Goal: Task Accomplishment & Management: Complete application form

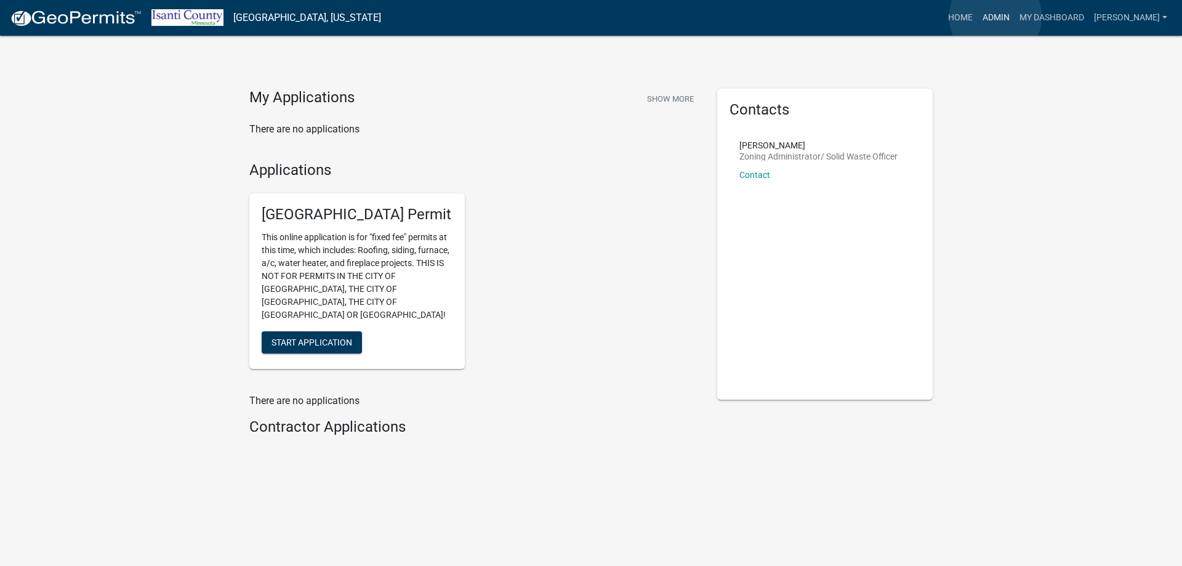
click at [996, 17] on link "Admin" at bounding box center [996, 17] width 37 height 23
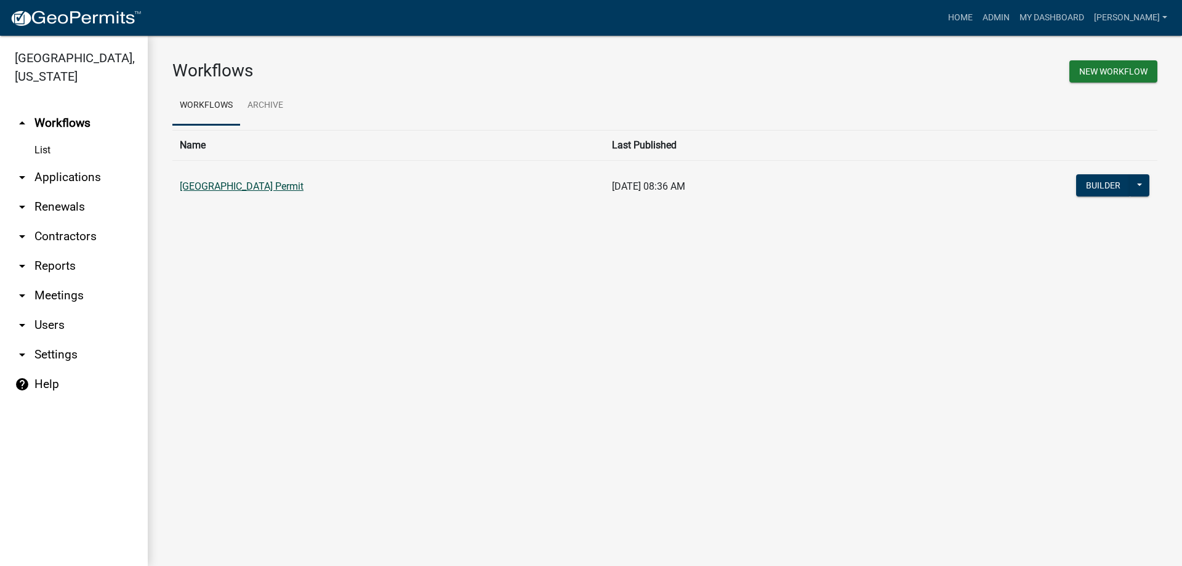
click at [223, 190] on link "[GEOGRAPHIC_DATA] Permit" at bounding box center [242, 186] width 124 height 12
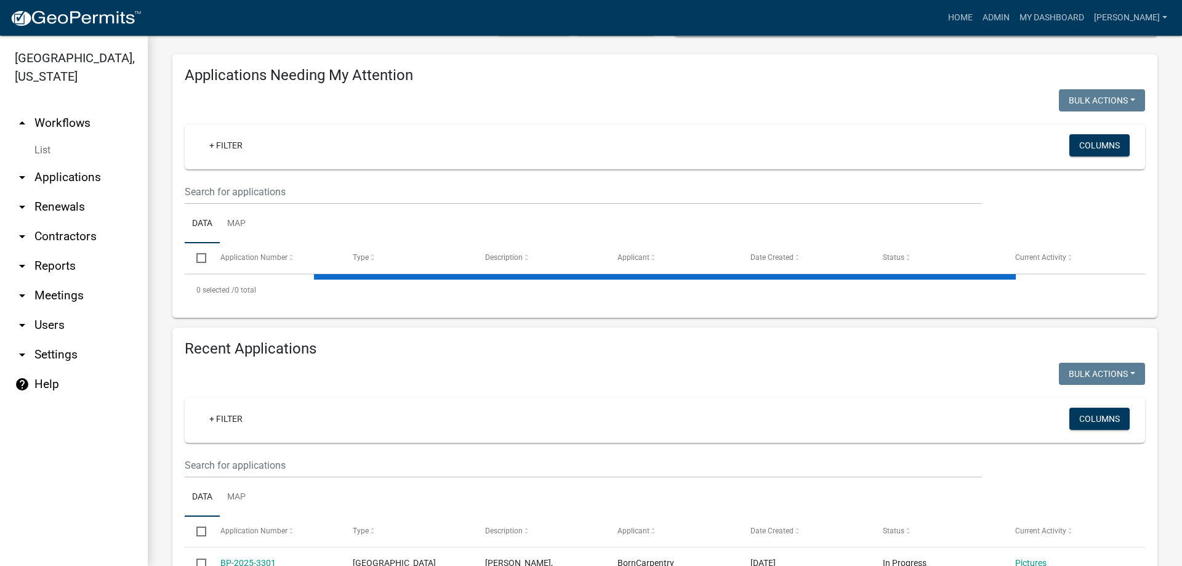
scroll to position [308, 0]
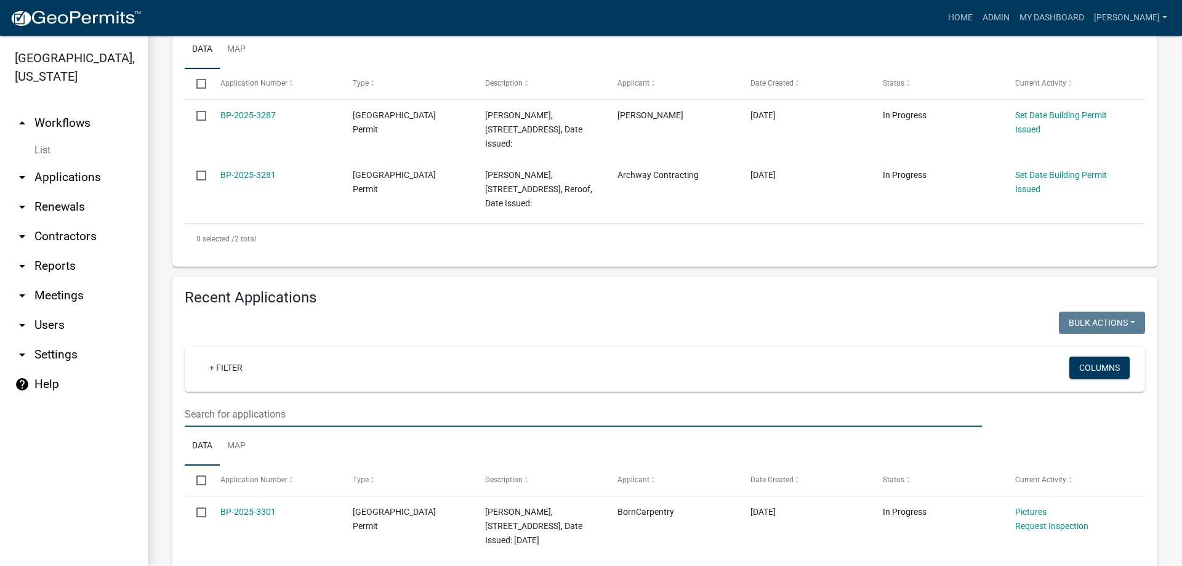
click at [243, 412] on input "text" at bounding box center [583, 413] width 797 height 25
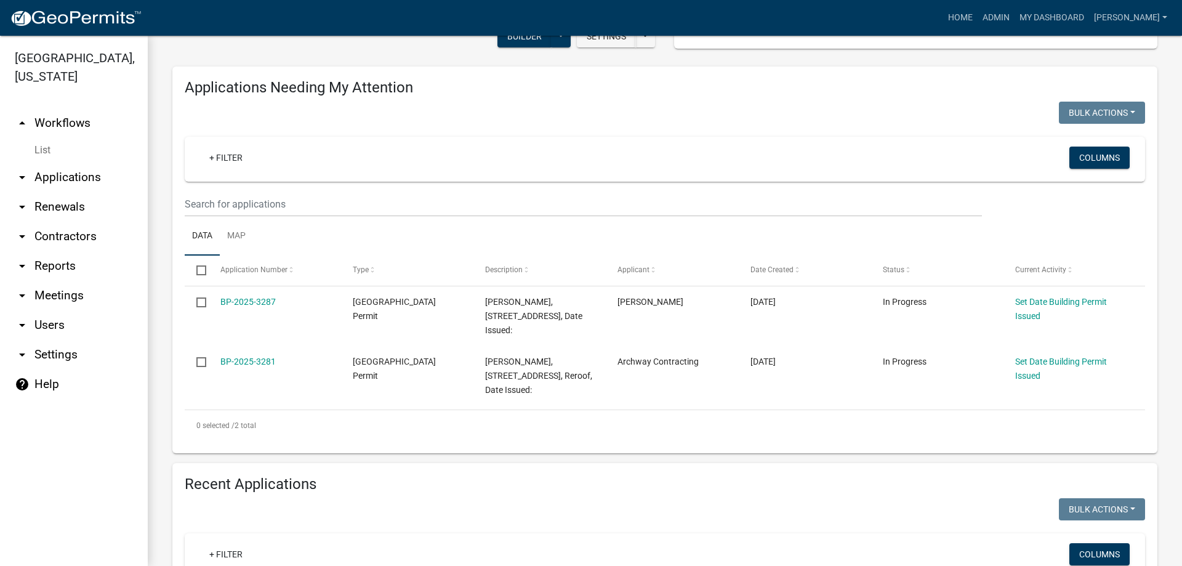
scroll to position [60, 0]
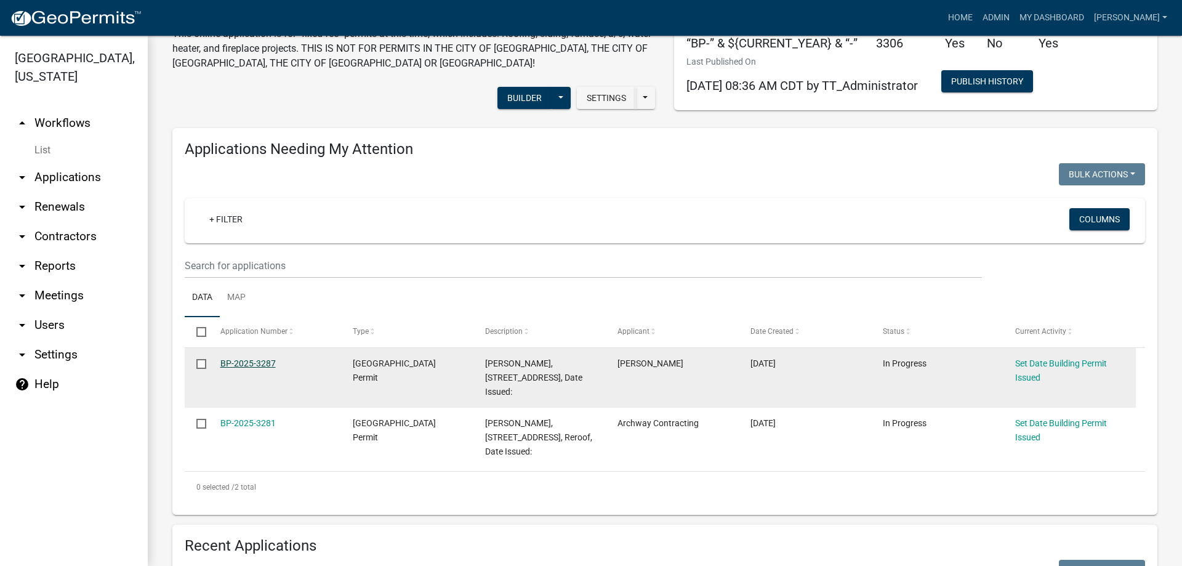
type input "3283"
click at [243, 366] on link "BP-2025-3287" at bounding box center [247, 363] width 55 height 10
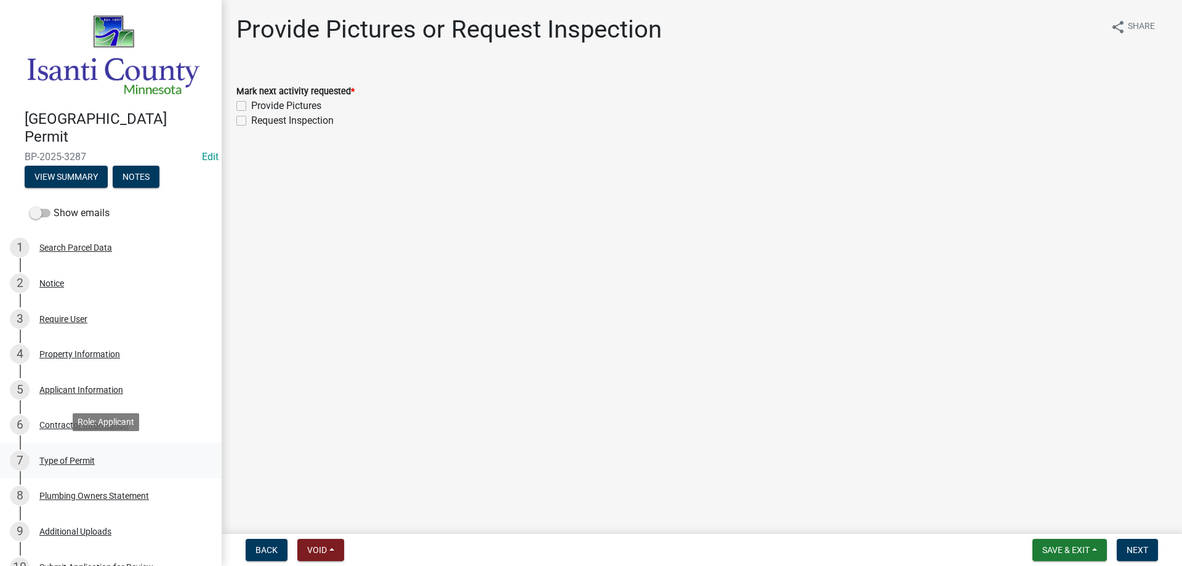
click at [87, 456] on div "Type of Permit" at bounding box center [66, 460] width 55 height 9
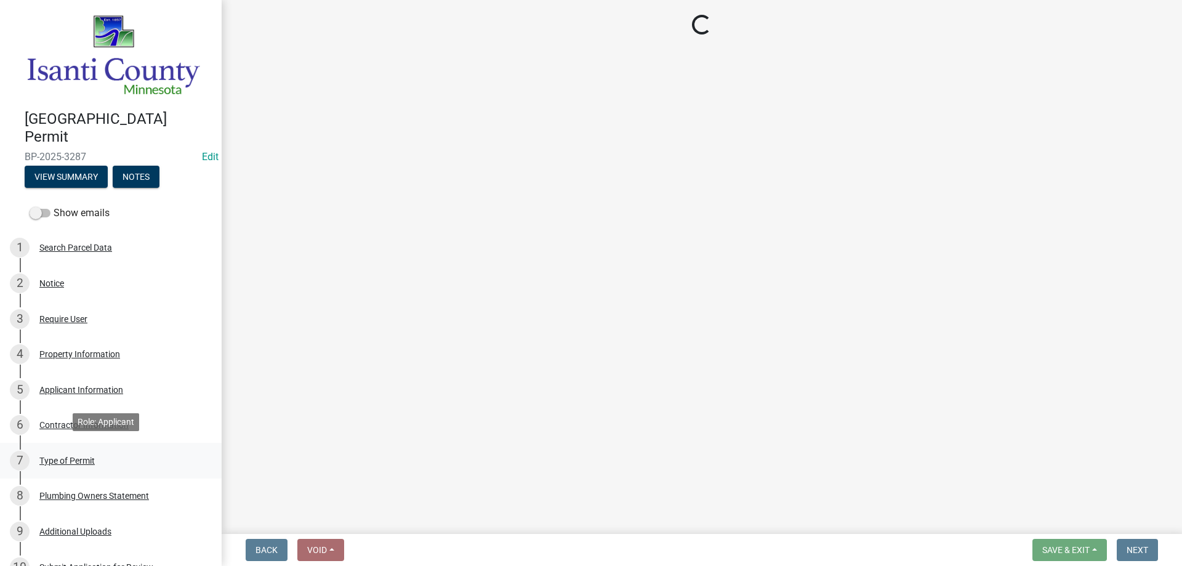
select select "eb4da8a3-282e-4d3e-a231-485219132635"
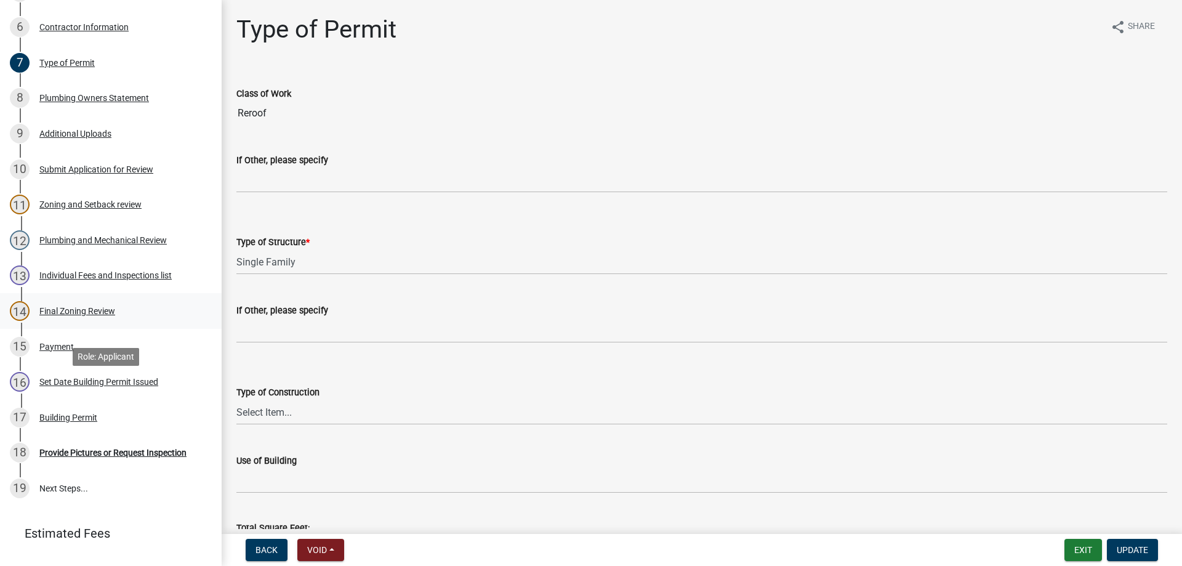
scroll to position [431, 0]
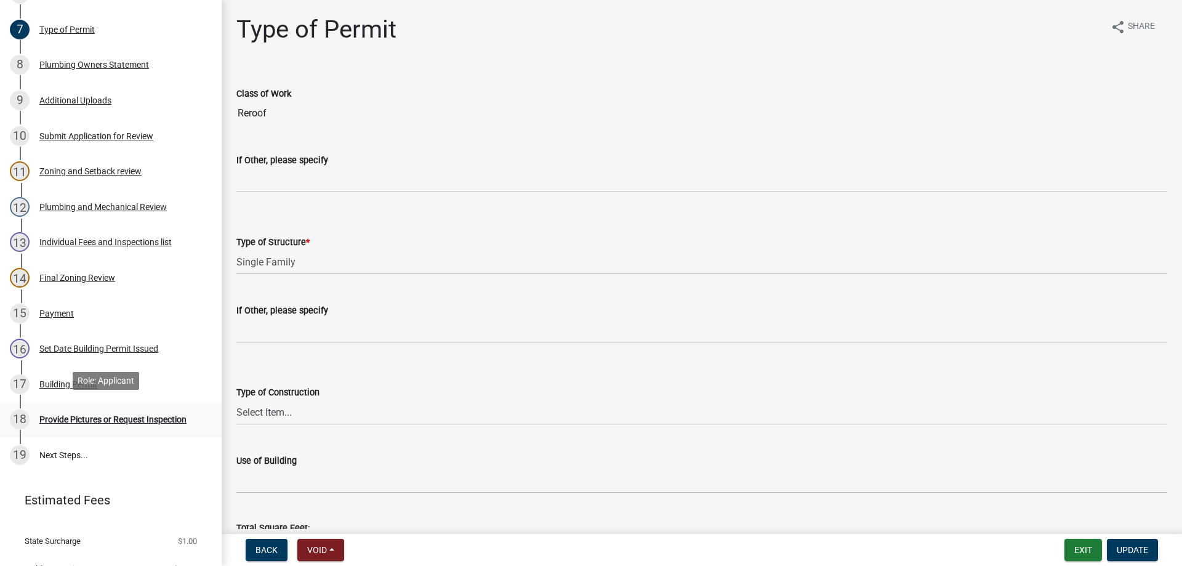
click at [68, 415] on div "Provide Pictures or Request Inspection" at bounding box center [112, 419] width 147 height 9
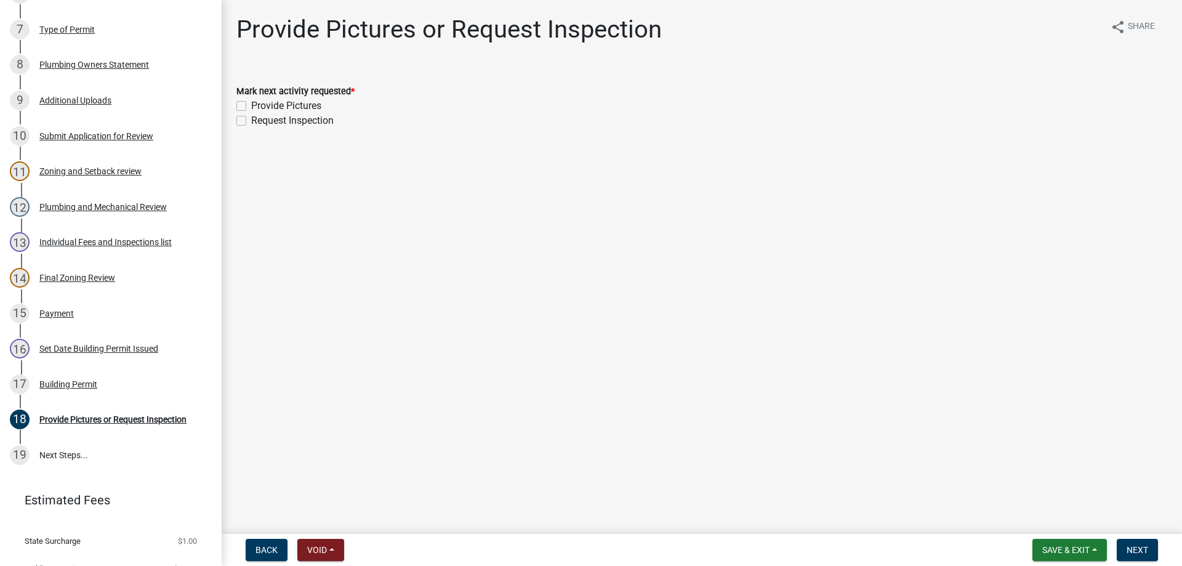
click at [251, 103] on label "Provide Pictures" at bounding box center [286, 106] width 70 height 15
click at [251, 103] on input "Provide Pictures" at bounding box center [255, 103] width 8 height 8
checkbox input "true"
click at [242, 127] on div "Request Inspection" at bounding box center [701, 120] width 931 height 15
click at [251, 121] on label "Request Inspection" at bounding box center [292, 120] width 82 height 15
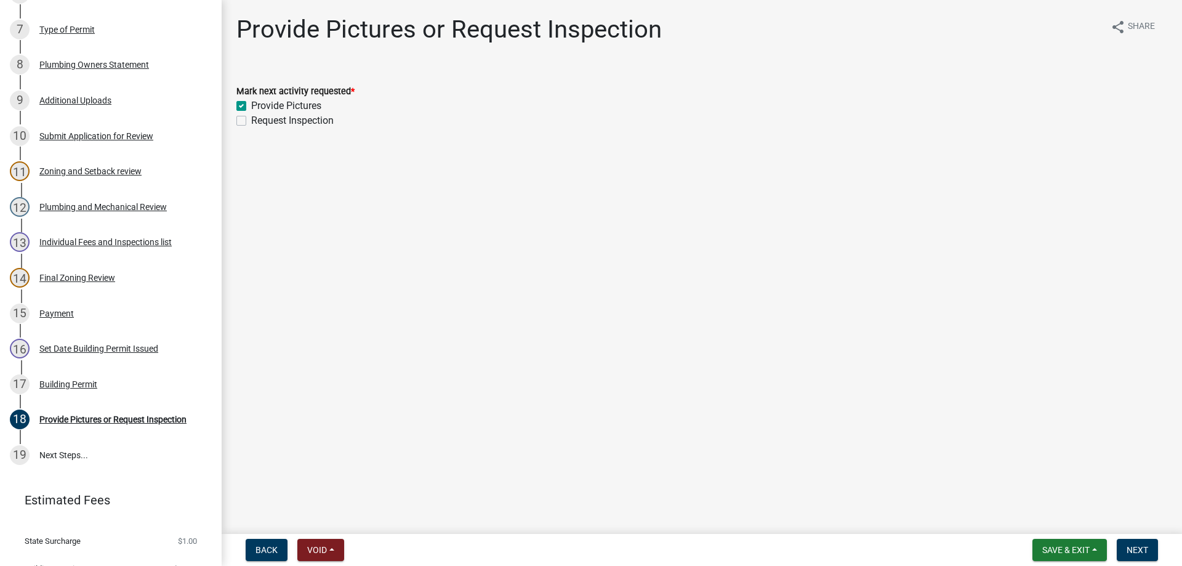
click at [251, 121] on input "Request Inspection" at bounding box center [255, 117] width 8 height 8
checkbox input "true"
click at [1133, 547] on span "Next" at bounding box center [1138, 550] width 22 height 10
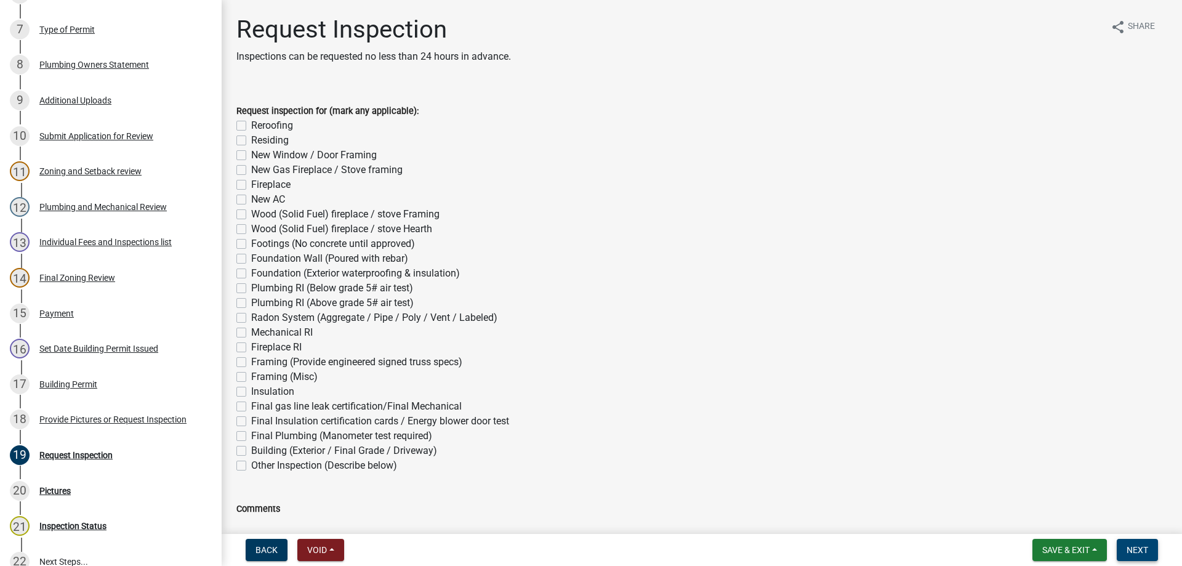
scroll to position [537, 0]
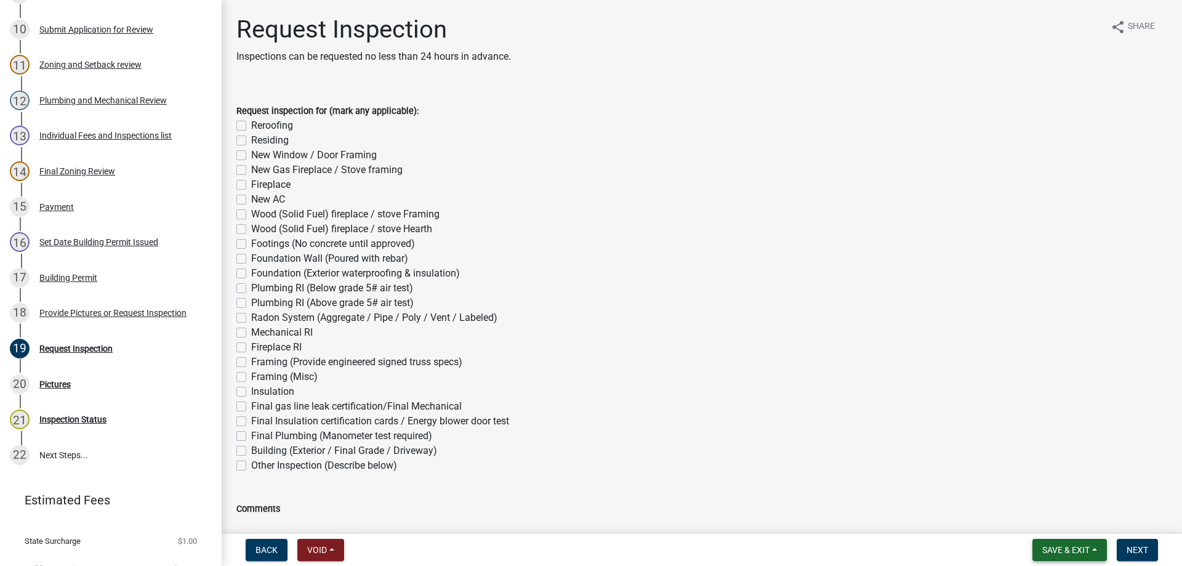
click at [1077, 549] on span "Save & Exit" at bounding box center [1065, 550] width 47 height 10
click at [1047, 521] on button "Save & Exit" at bounding box center [1057, 518] width 99 height 30
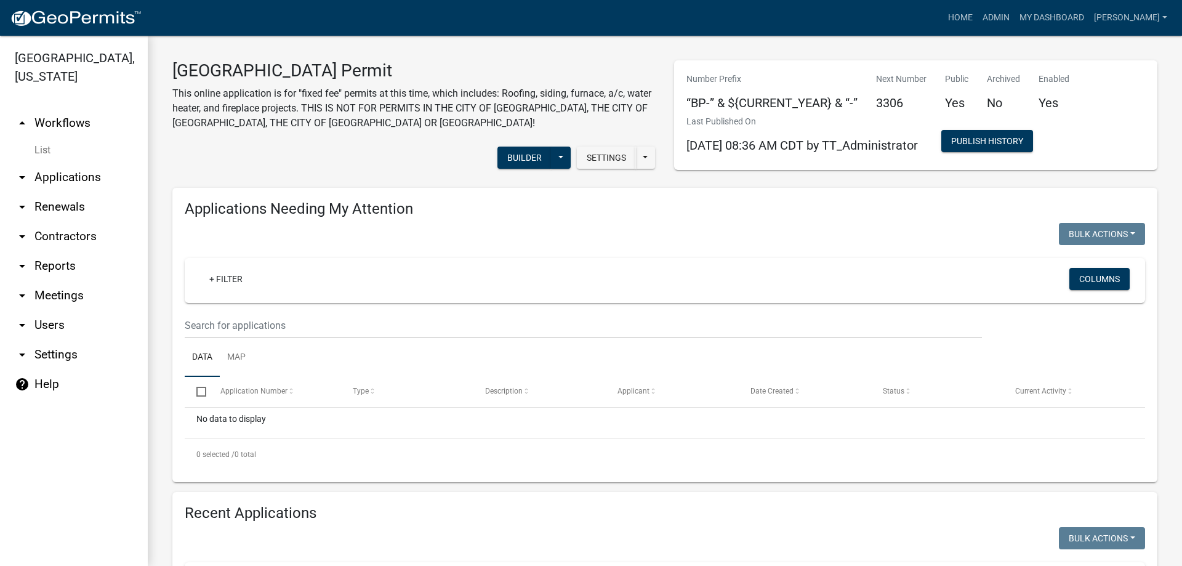
click at [54, 118] on link "arrow_drop_up Workflows" at bounding box center [74, 123] width 148 height 30
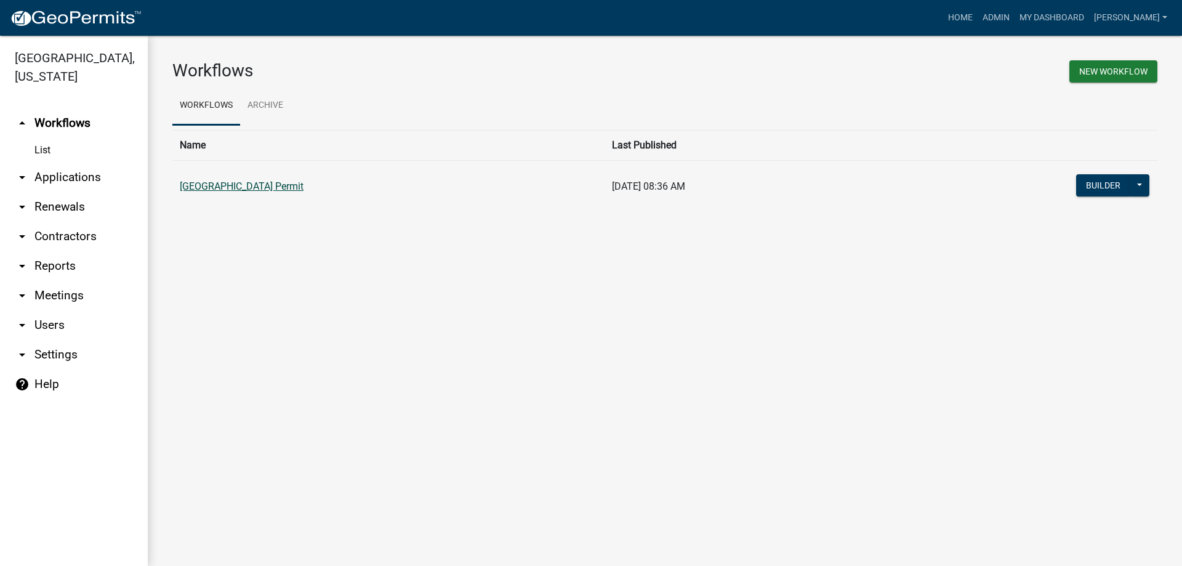
click at [222, 183] on link "[GEOGRAPHIC_DATA] Permit" at bounding box center [242, 186] width 124 height 12
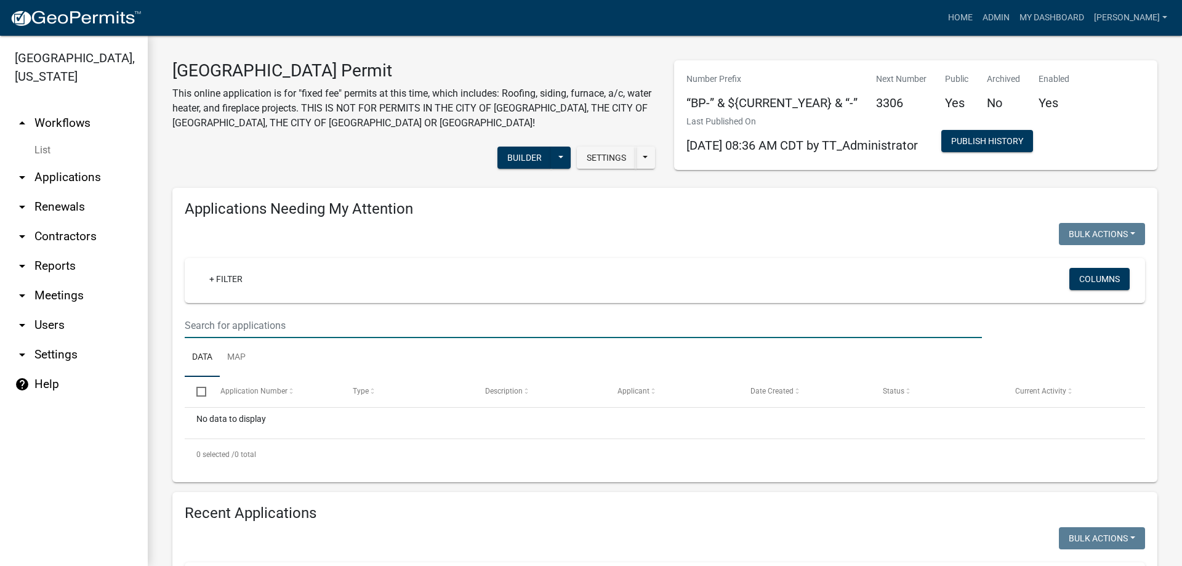
click at [229, 322] on input "text" at bounding box center [583, 325] width 797 height 25
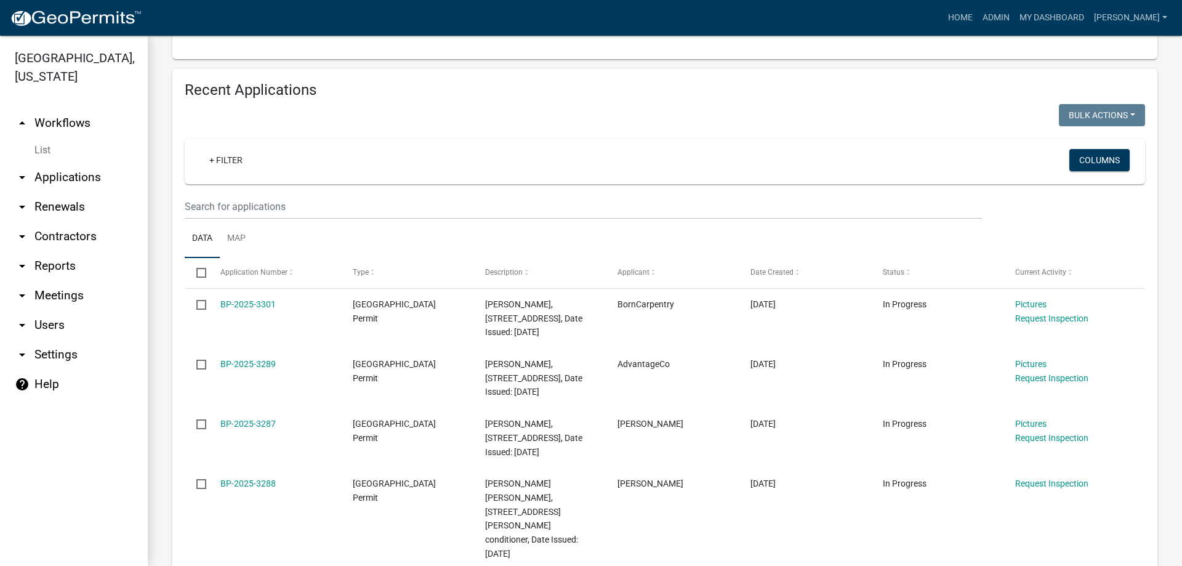
scroll to position [493, 0]
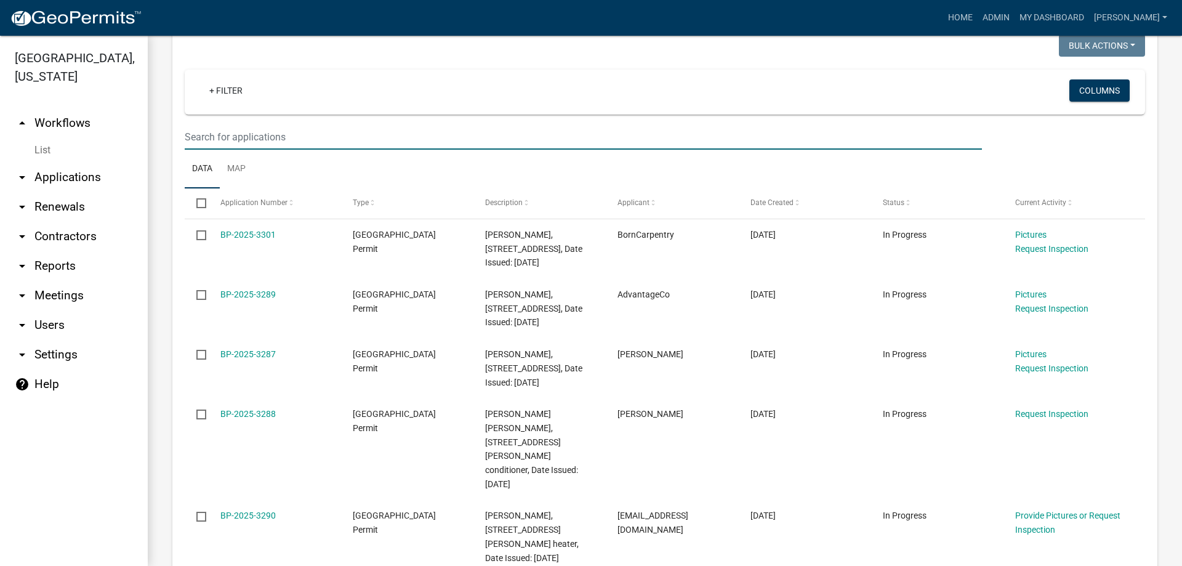
click at [235, 136] on input "text" at bounding box center [583, 136] width 797 height 25
type input "379"
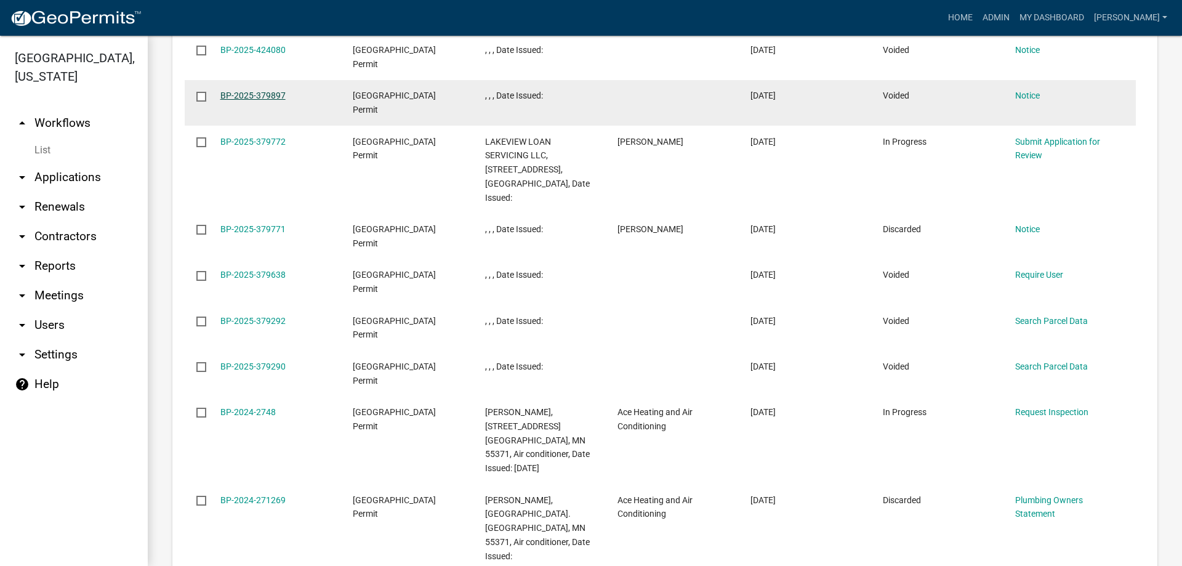
scroll to position [739, 0]
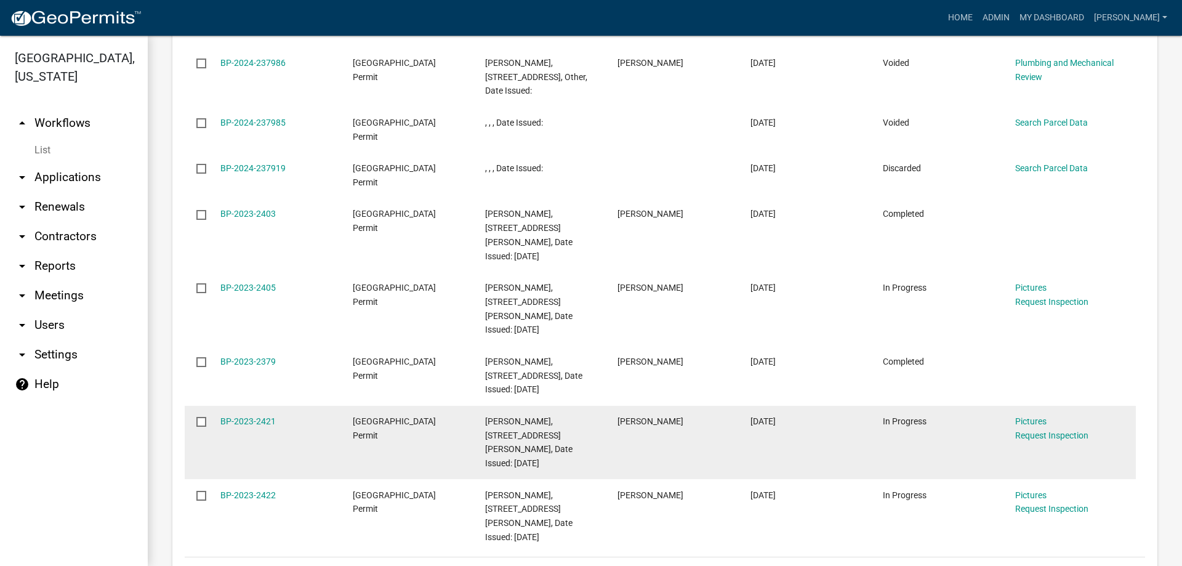
scroll to position [853, 0]
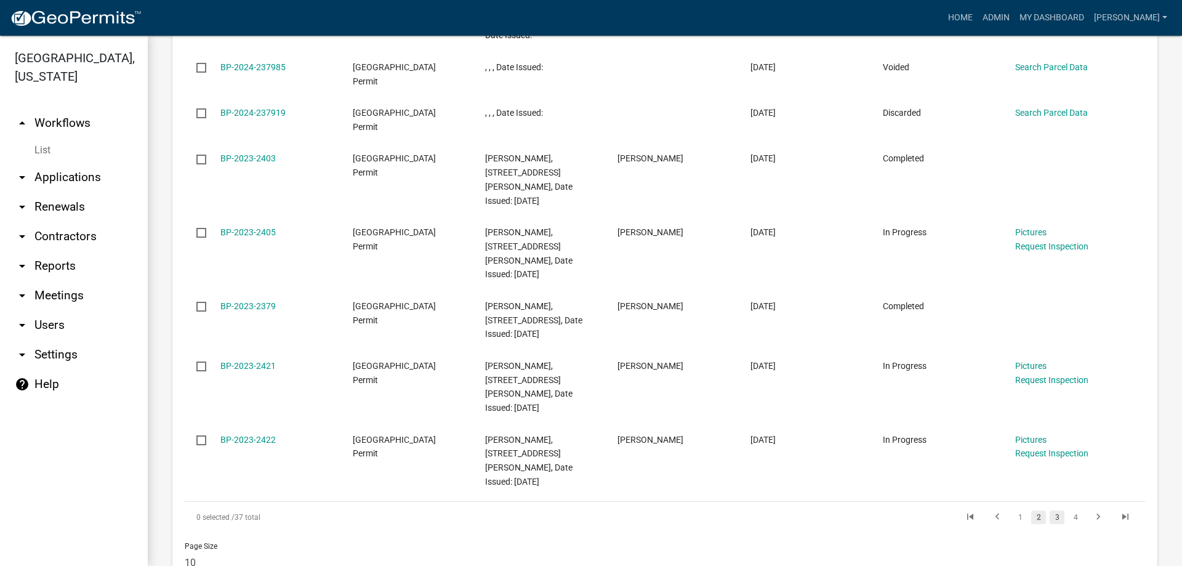
click at [1050, 510] on link "3" at bounding box center [1057, 517] width 15 height 14
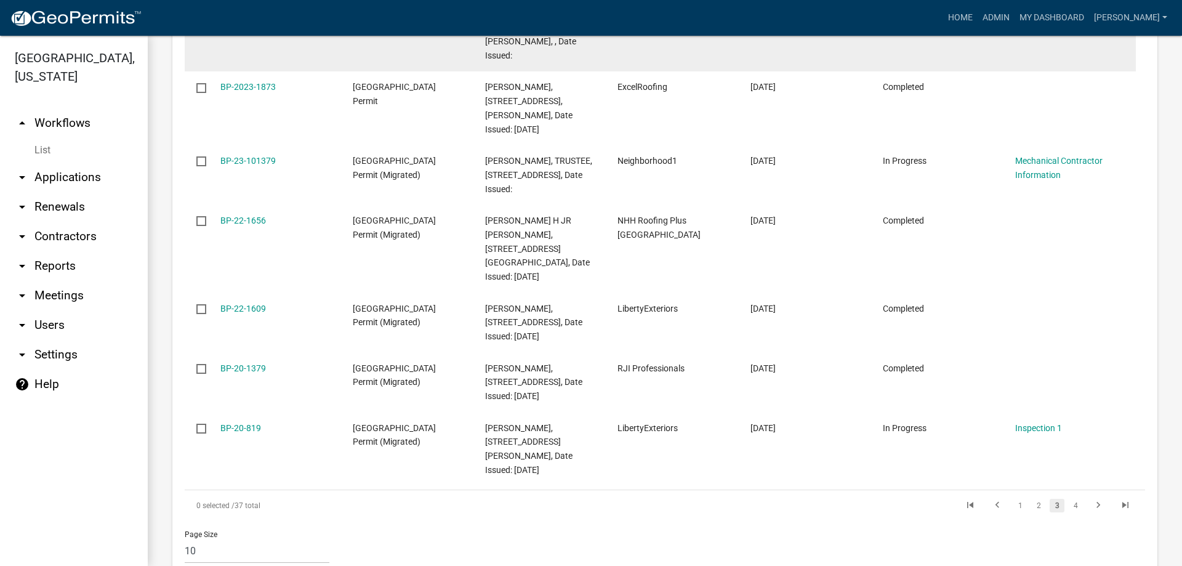
scroll to position [924, 0]
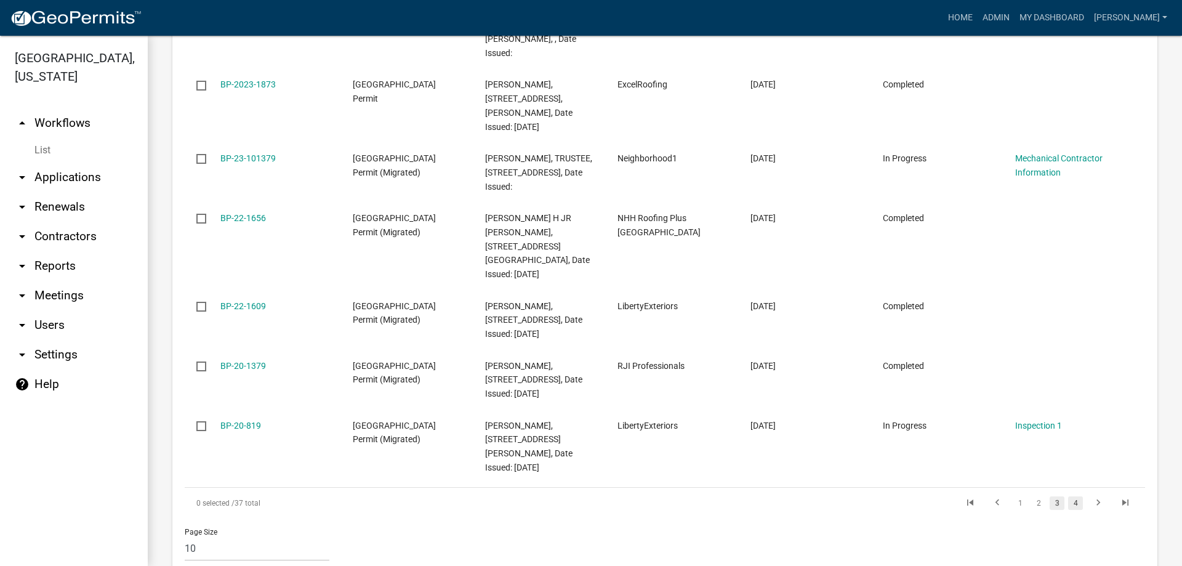
click at [1068, 496] on link "4" at bounding box center [1075, 503] width 15 height 14
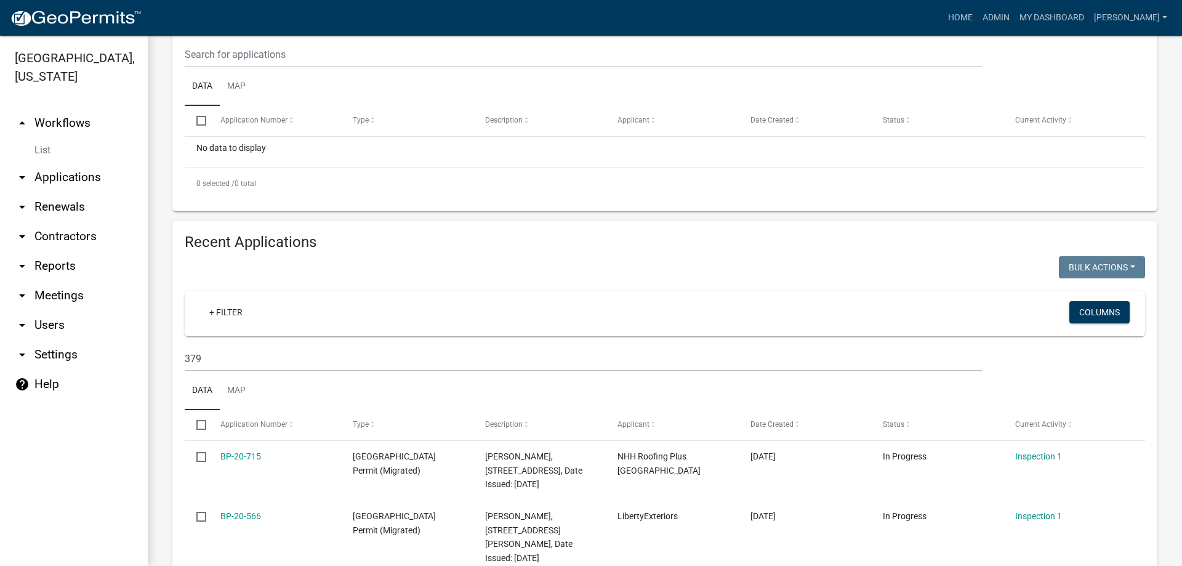
scroll to position [86, 0]
